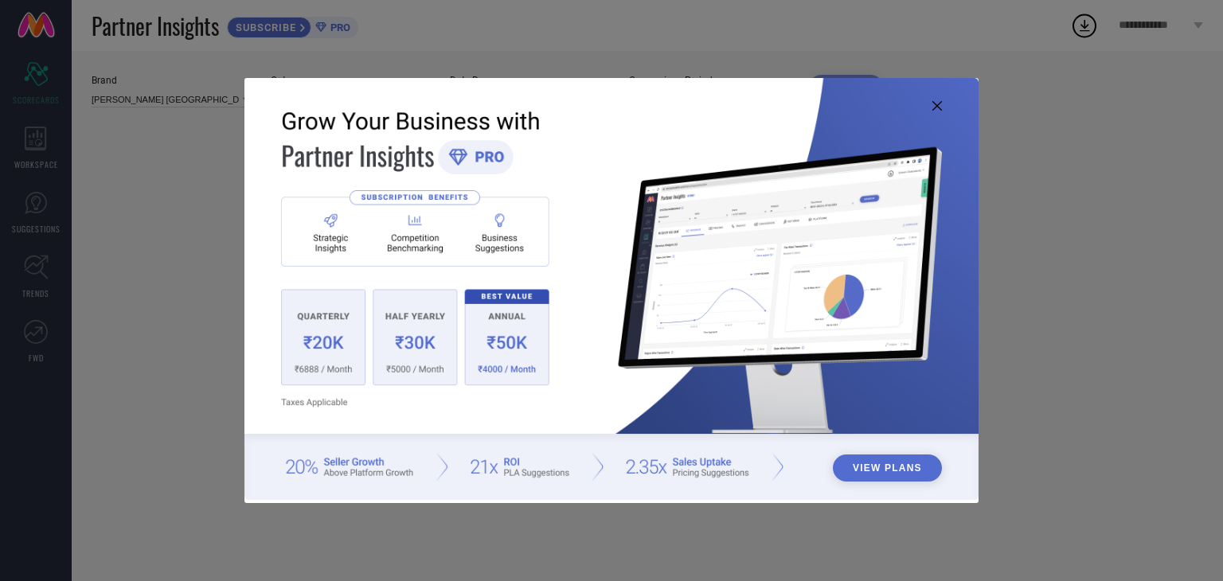
type input "All"
click at [943, 104] on img at bounding box center [612, 289] width 734 height 422
click at [941, 104] on icon at bounding box center [938, 106] width 10 height 10
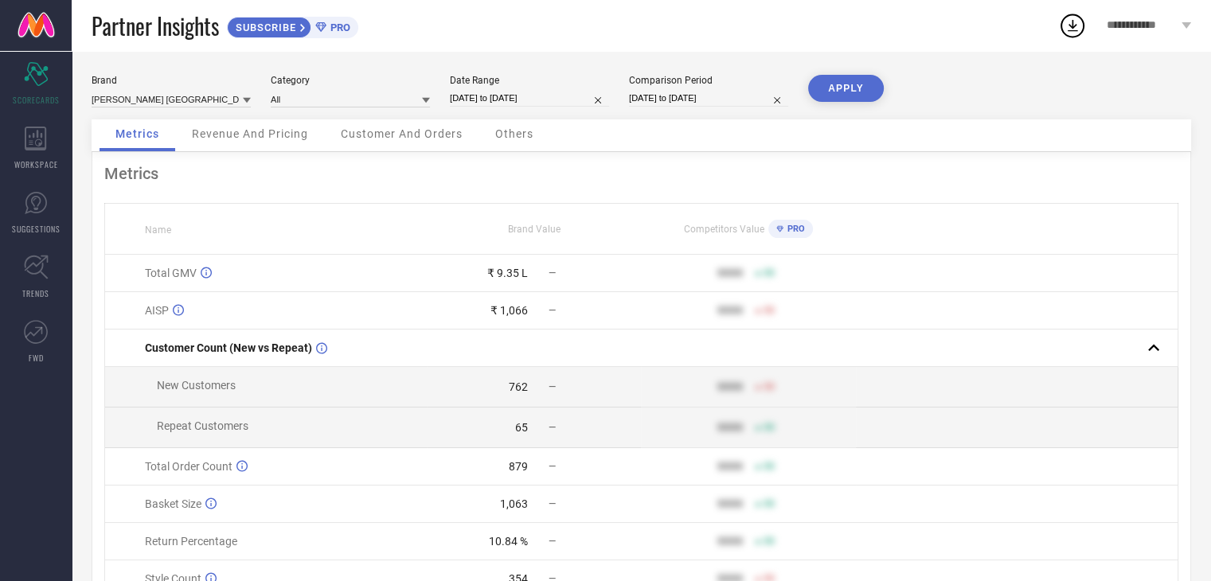
click at [474, 91] on input "[DATE] to [DATE]" at bounding box center [529, 98] width 159 height 17
select select "6"
select select "2025"
select select "7"
select select "2025"
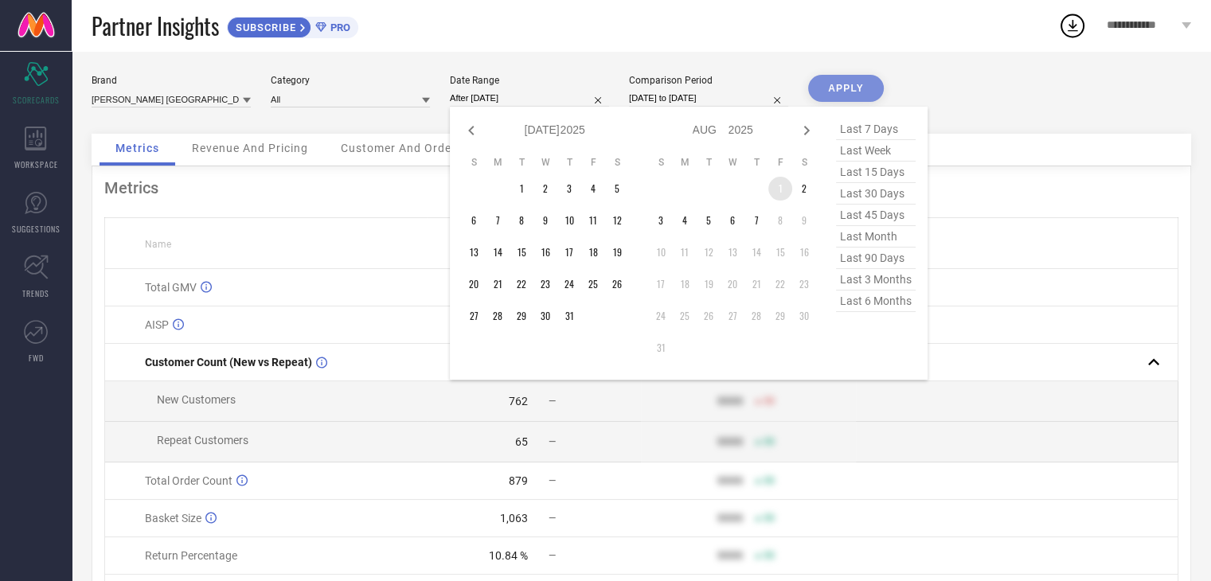
click at [776, 187] on td "1" at bounding box center [781, 189] width 24 height 24
type input "[DATE] to [DATE]"
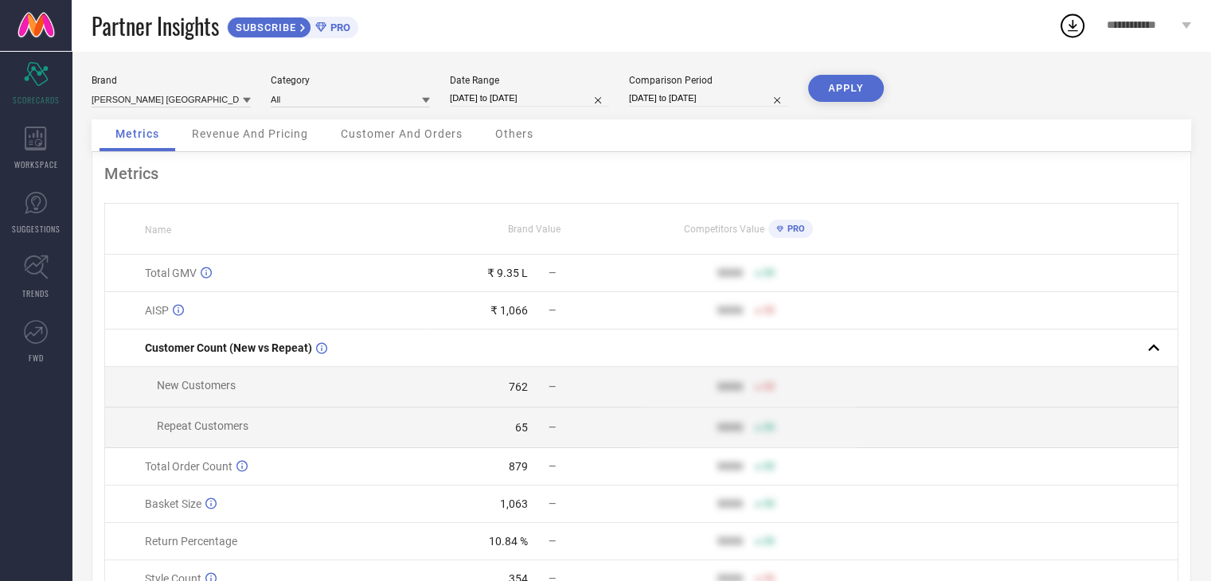
select select "6"
select select "2024"
select select "7"
select select "2024"
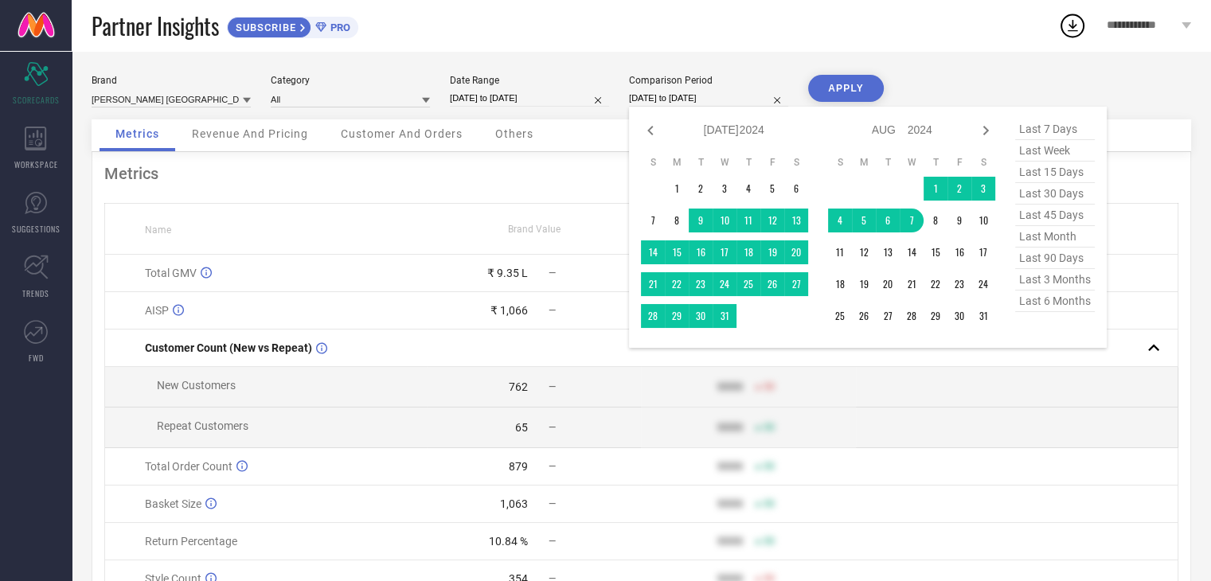
click at [657, 102] on input "[DATE] to [DATE]" at bounding box center [708, 98] width 159 height 17
click at [669, 183] on td "1" at bounding box center [677, 189] width 24 height 24
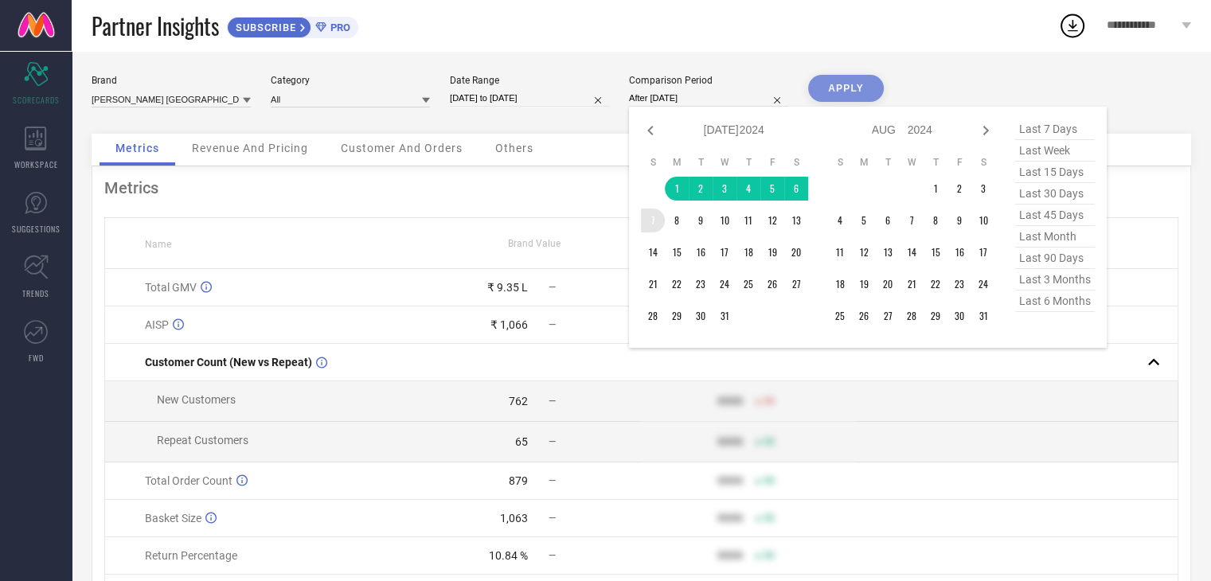
type input "[DATE] to [DATE]"
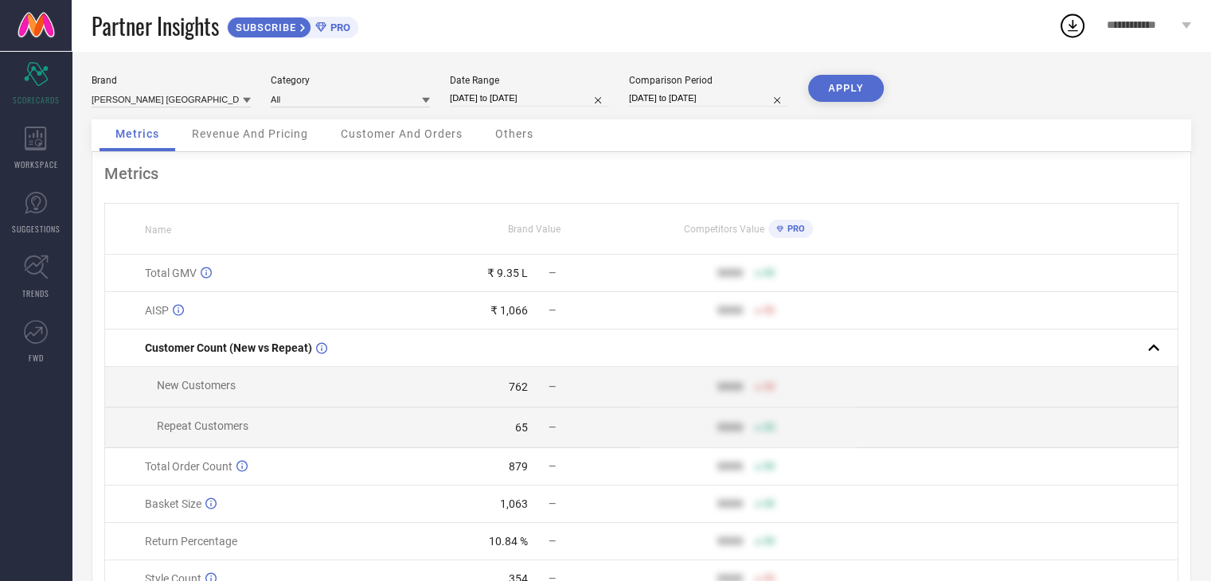
click at [854, 84] on button "APPLY" at bounding box center [846, 88] width 76 height 27
